Goal: Complete application form

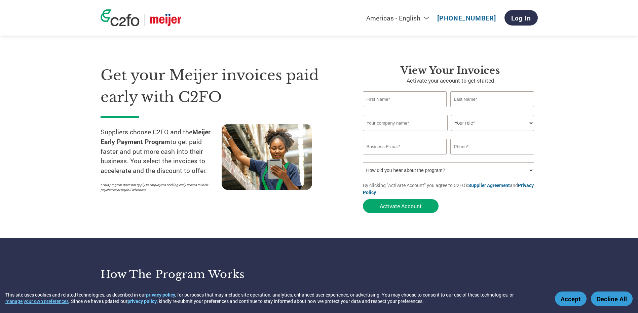
click at [424, 101] on input "text" at bounding box center [405, 99] width 84 height 16
type input "a"
type input "AYESSHA"
type input "MURLA"
type input "[PERSON_NAME] INC"
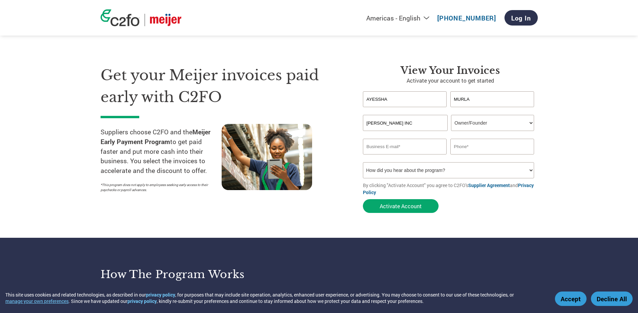
click at [518, 125] on select "Your role* CFO Controller Credit Manager Finance Director Treasurer CEO Preside…" at bounding box center [492, 123] width 83 height 16
select select "OFFICE_MANAGER"
click at [451, 115] on select "Your role* CFO Controller Credit Manager Finance Director Treasurer CEO Preside…" at bounding box center [492, 123] width 83 height 16
click at [385, 147] on input "email" at bounding box center [405, 147] width 84 height 16
type input "[EMAIL_ADDRESS][DOMAIN_NAME]"
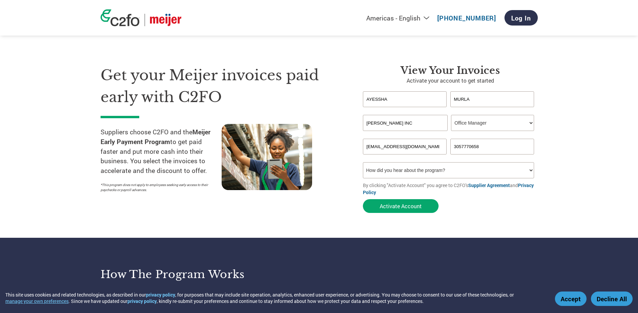
click at [462, 146] on input "3057770658" at bounding box center [492, 147] width 84 height 16
click at [470, 146] on input "[PHONE_NUMBER]" at bounding box center [492, 147] width 84 height 16
type input "[PHONE_NUMBER]"
click at [435, 167] on select "How did you hear about the program? Received a letter Email Social Media Online…" at bounding box center [448, 170] width 171 height 16
select select "Email"
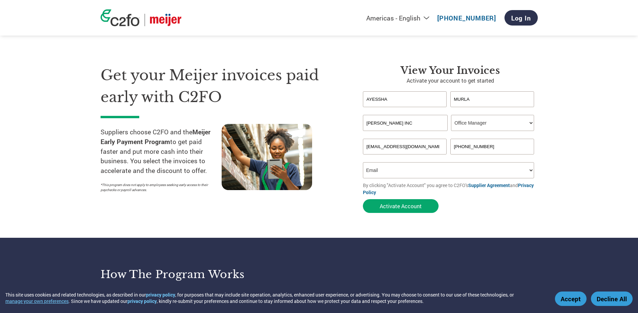
click at [363, 162] on select "How did you hear about the program? Received a letter Email Social Media Online…" at bounding box center [448, 170] width 171 height 16
click at [387, 205] on button "Activate Account" at bounding box center [401, 206] width 76 height 14
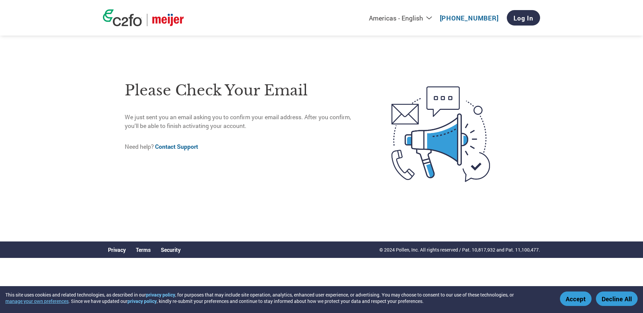
click at [558, 221] on div "Americas - English Américas - Español [GEOGRAPHIC_DATA] - Português Amériques -…" at bounding box center [321, 115] width 643 height 231
drag, startPoint x: 596, startPoint y: 0, endPoint x: 269, endPoint y: 52, distance: 331.1
click at [257, 56] on div "Please check your email We just sent you an email asking you to confirm your em…" at bounding box center [321, 134] width 437 height 215
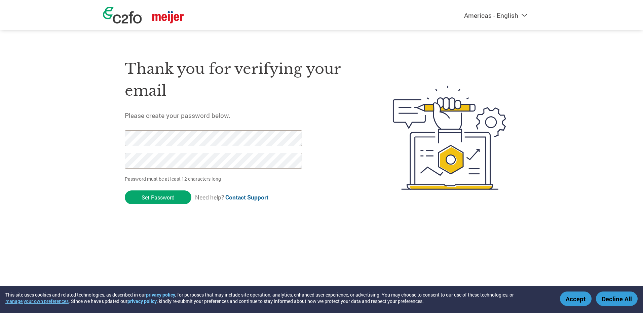
click at [0, 115] on html "This site uses cookies and related technologies, as described in our privacy po…" at bounding box center [321, 124] width 643 height 248
click at [104, 128] on div "Thank you for verifying your email Please create your password below. Password …" at bounding box center [321, 138] width 437 height 178
click at [38, 155] on div "Americas - English Américas - Español Américas - Português Amériques - Français…" at bounding box center [321, 110] width 643 height 221
click at [82, 131] on div "Americas - English Américas - Español Américas - Português Amériques - Français…" at bounding box center [321, 110] width 643 height 221
click at [172, 194] on input "Set Password" at bounding box center [158, 198] width 67 height 14
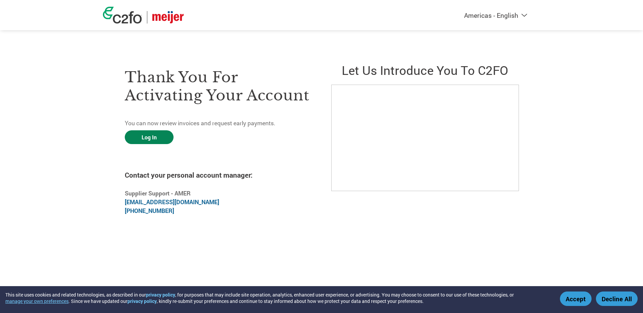
click at [155, 141] on link "Log In" at bounding box center [149, 137] width 49 height 14
